Goal: Task Accomplishment & Management: Manage account settings

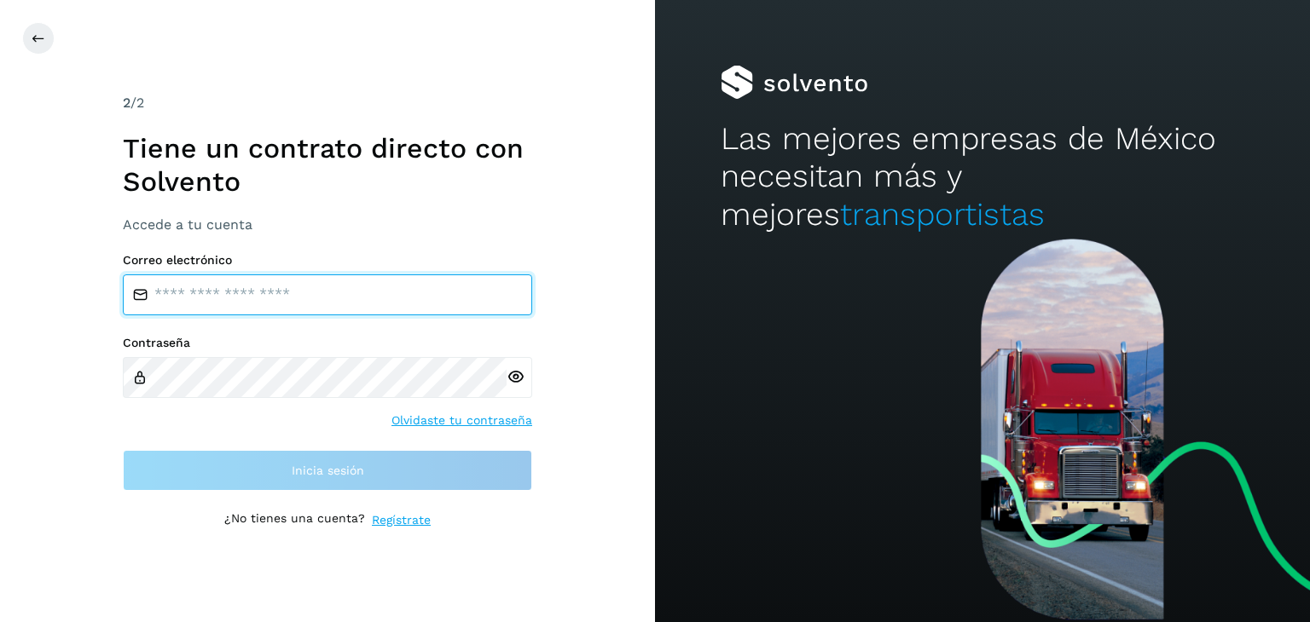
click at [199, 301] on input "email" at bounding box center [327, 295] width 409 height 41
type input "**********"
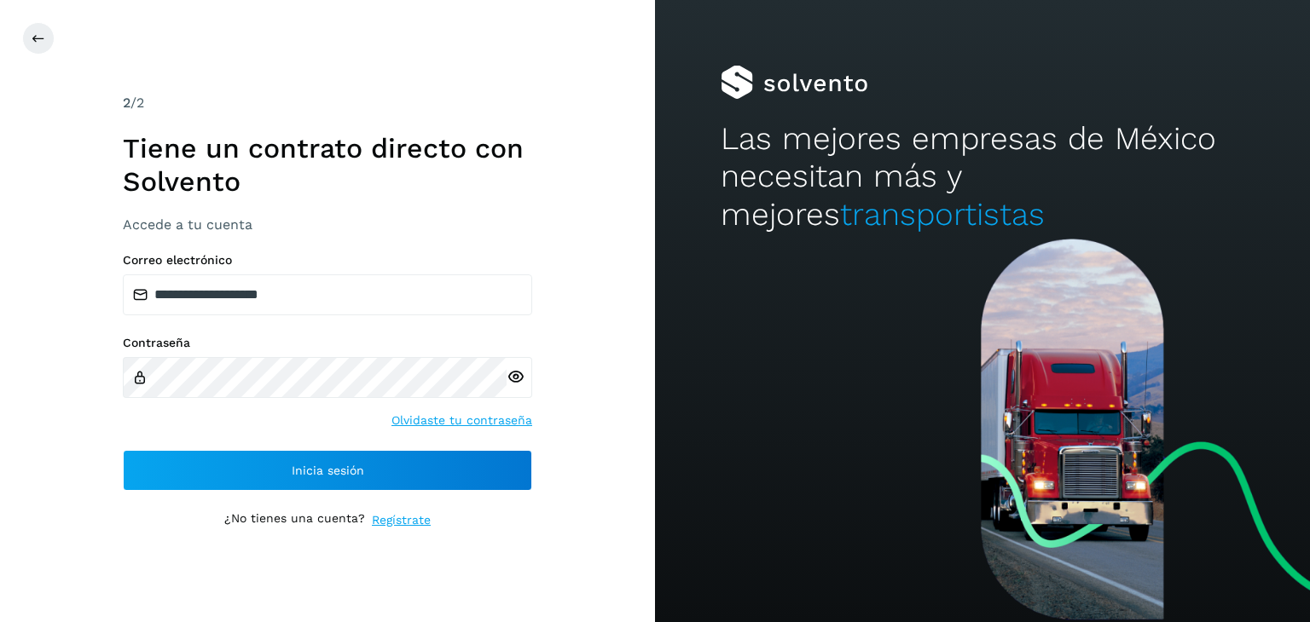
click at [518, 382] on icon at bounding box center [515, 377] width 18 height 18
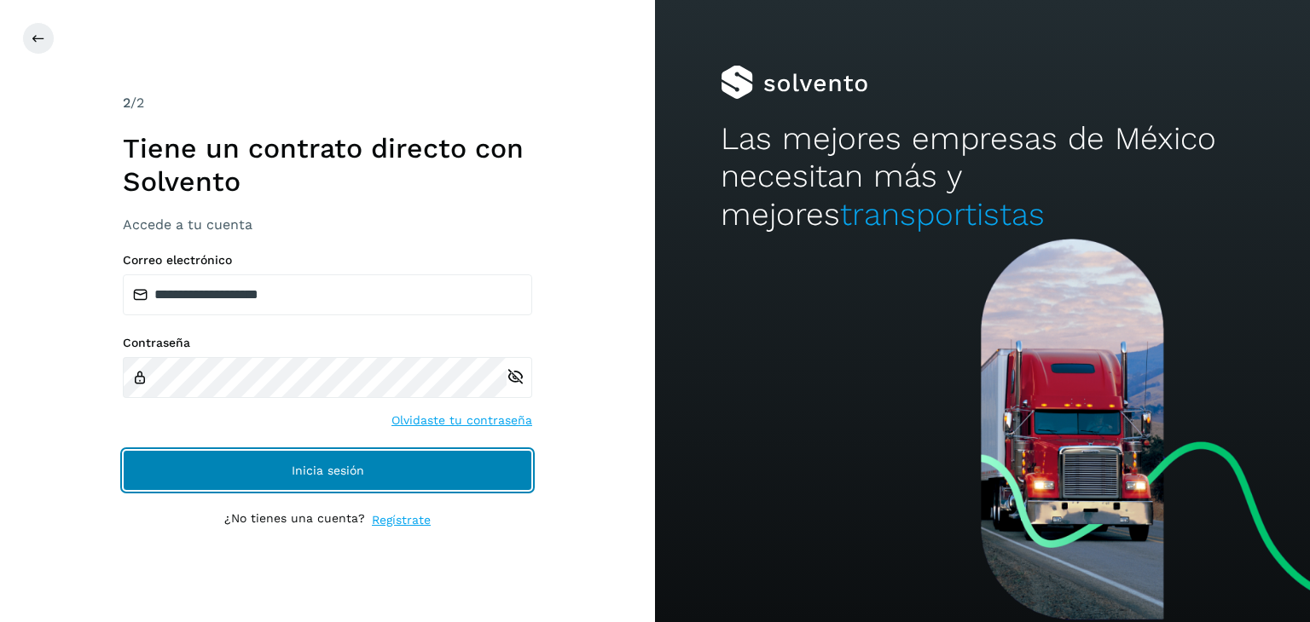
click at [443, 468] on button "Inicia sesión" at bounding box center [327, 470] width 409 height 41
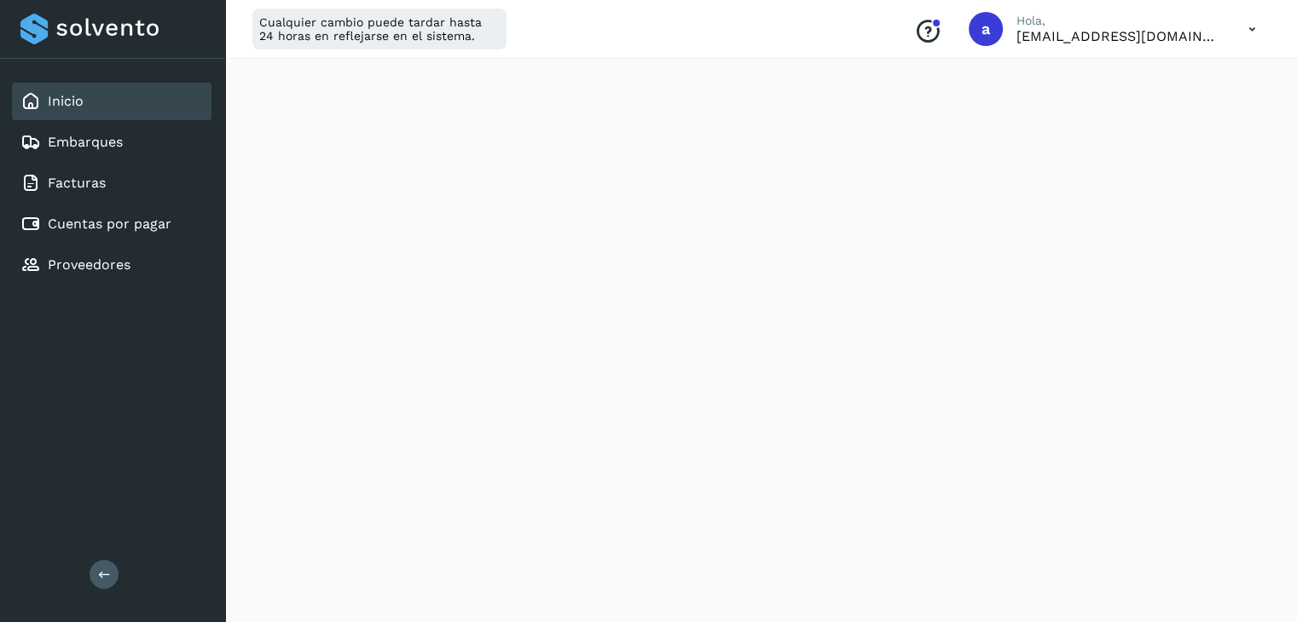
scroll to position [102, 0]
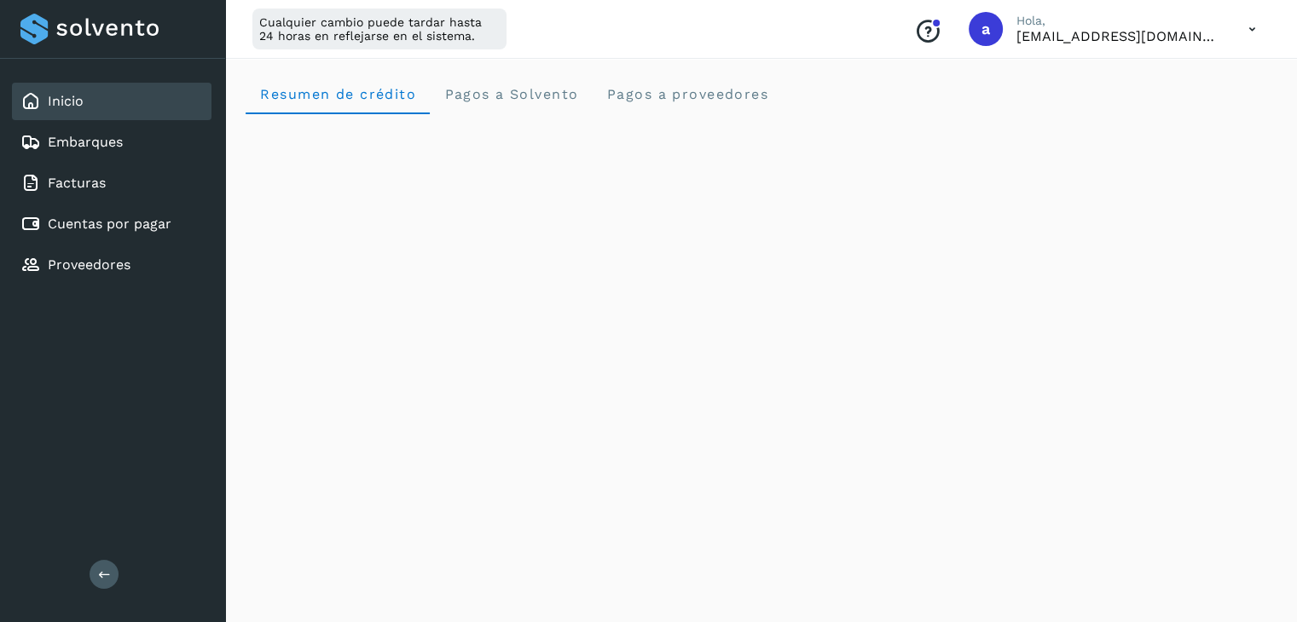
click at [1245, 31] on icon at bounding box center [1252, 29] width 35 height 35
click at [1126, 108] on div "Cerrar sesión" at bounding box center [1167, 110] width 203 height 32
